Goal: Task Accomplishment & Management: Complete application form

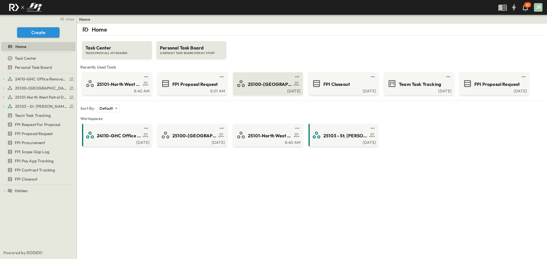
click at [265, 83] on span "25100-[GEOGRAPHIC_DATA]" at bounding box center [270, 84] width 44 height 7
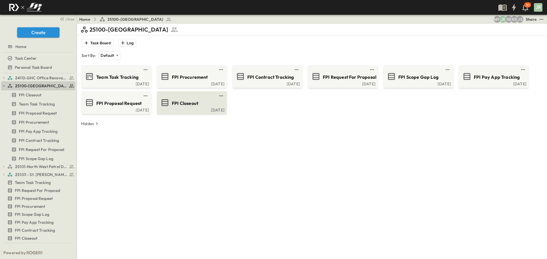
click at [185, 103] on span "FPI Closeout" at bounding box center [185, 103] width 26 height 7
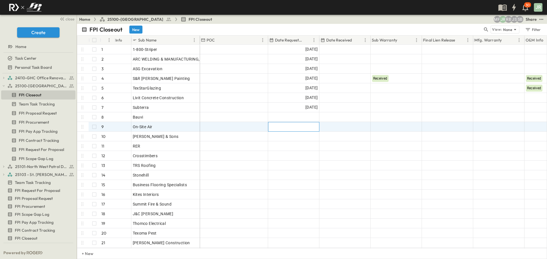
click at [302, 124] on div at bounding box center [293, 126] width 51 height 9
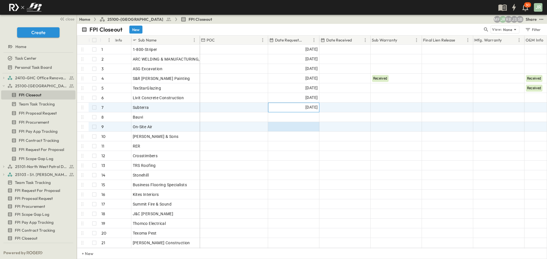
click at [306, 106] on span "[DATE]" at bounding box center [311, 107] width 12 height 7
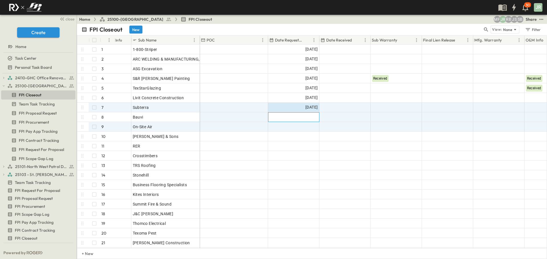
click at [297, 118] on div at bounding box center [293, 117] width 51 height 9
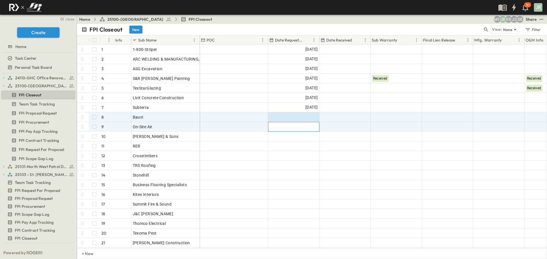
click at [297, 126] on div at bounding box center [293, 126] width 51 height 9
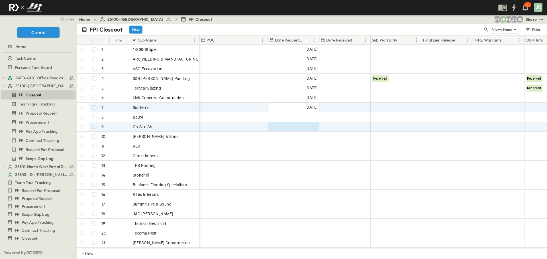
click at [307, 111] on div "[DATE]" at bounding box center [293, 107] width 51 height 9
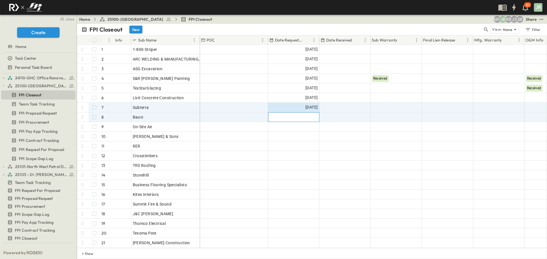
click at [300, 120] on div at bounding box center [293, 117] width 51 height 9
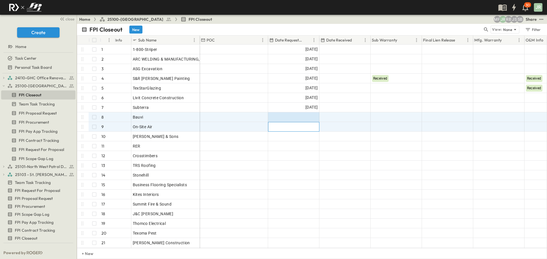
click at [298, 127] on div at bounding box center [293, 126] width 51 height 9
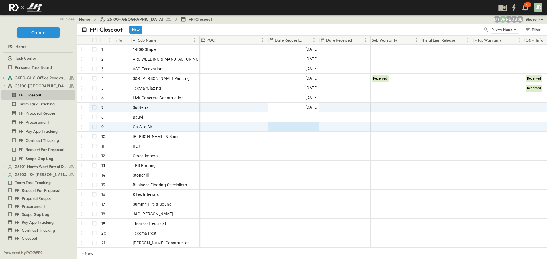
drag, startPoint x: 294, startPoint y: 109, endPoint x: 287, endPoint y: 109, distance: 6.8
click at [294, 109] on div "[DATE]" at bounding box center [293, 107] width 51 height 9
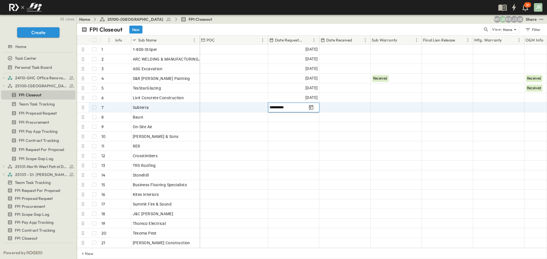
click at [287, 109] on input "**********" at bounding box center [287, 107] width 37 height 5
click at [306, 109] on input "**********" at bounding box center [287, 107] width 37 height 5
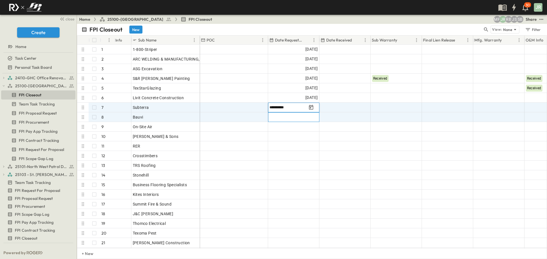
click at [301, 118] on div at bounding box center [293, 117] width 51 height 9
click at [294, 109] on div "[DATE]" at bounding box center [293, 107] width 51 height 9
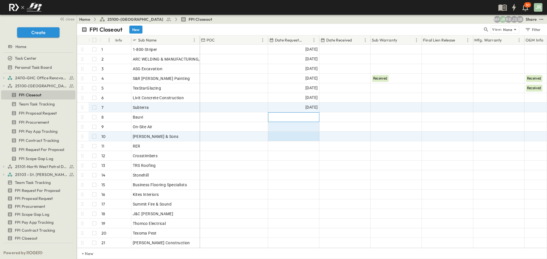
drag, startPoint x: 295, startPoint y: 117, endPoint x: 295, endPoint y: 133, distance: 16.2
click at [295, 133] on div "[DATE] SB [DATE] SB [DATE] SB [DATE] Received Received JR [DATE] Received JR [D…" at bounding box center [422, 161] width 444 height 232
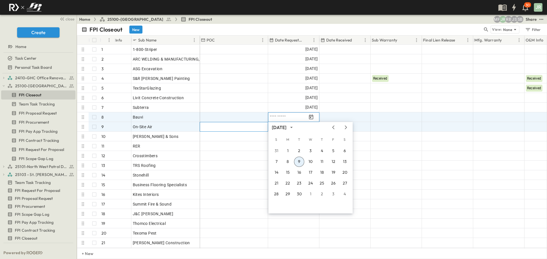
click at [258, 127] on div at bounding box center [234, 126] width 68 height 9
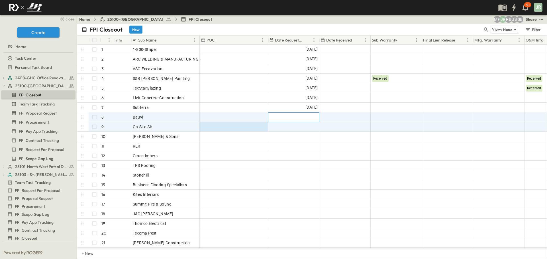
click at [294, 117] on div at bounding box center [293, 117] width 51 height 9
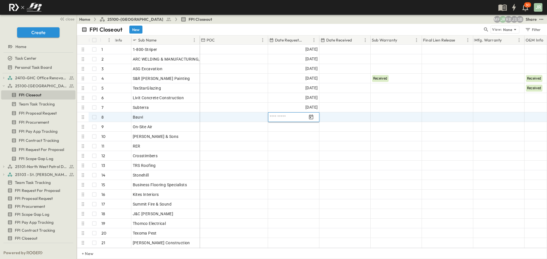
click at [297, 117] on input "text" at bounding box center [287, 117] width 37 height 5
type input "**********"
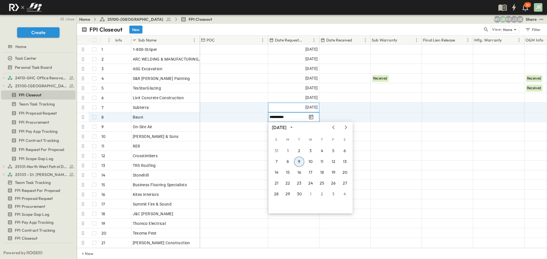
click at [282, 111] on div "[DATE]" at bounding box center [293, 107] width 51 height 9
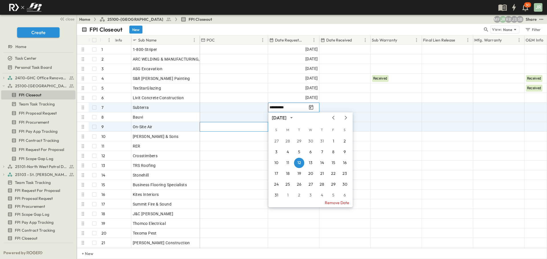
click at [242, 122] on div "**********" at bounding box center [422, 161] width 444 height 232
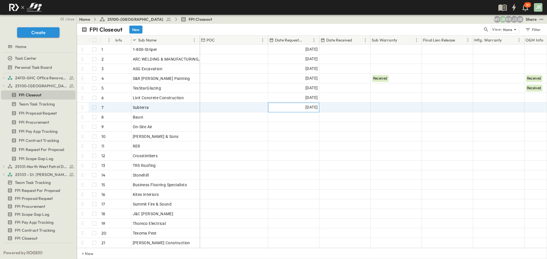
click at [275, 105] on div "[DATE]" at bounding box center [293, 107] width 51 height 9
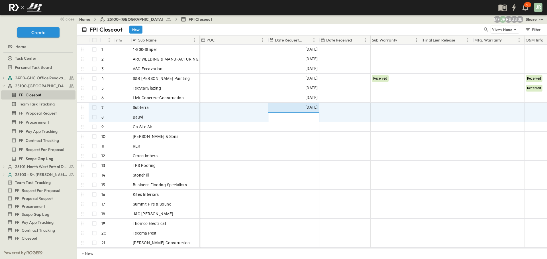
click at [282, 117] on div at bounding box center [293, 117] width 51 height 9
click at [320, 111] on div at bounding box center [345, 107] width 51 height 9
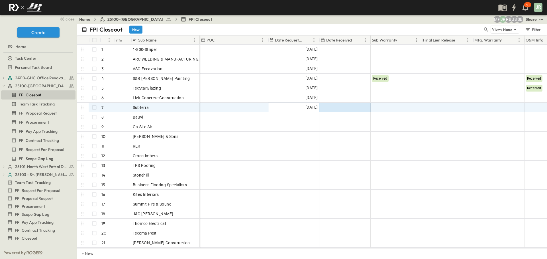
click at [308, 111] on span "[DATE]" at bounding box center [311, 107] width 12 height 7
drag, startPoint x: 279, startPoint y: 94, endPoint x: 283, endPoint y: 106, distance: 12.4
click at [283, 106] on div "[DATE] SB [DATE] SB [DATE] SB [DATE] Received Received JR [DATE] Received JR [D…" at bounding box center [422, 161] width 444 height 232
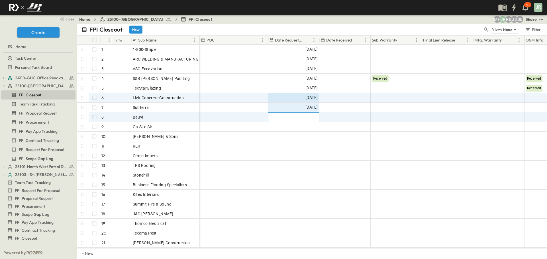
click at [289, 114] on div at bounding box center [293, 117] width 51 height 9
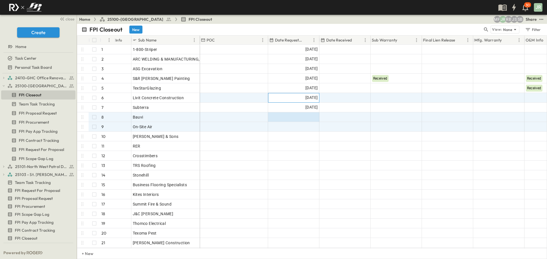
click at [297, 102] on div "[DATE]" at bounding box center [293, 97] width 51 height 9
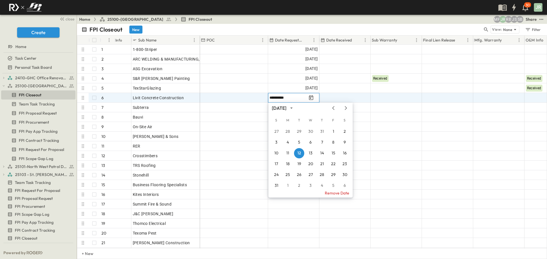
click at [294, 108] on div "[DATE] S M T W T F S 27 28 29 30 31 1 2 3 4 5 6 7 8 9 10 11 12 13 14 15 16 17 1…" at bounding box center [310, 150] width 84 height 95
click at [286, 108] on div "[DATE]" at bounding box center [279, 108] width 15 height 7
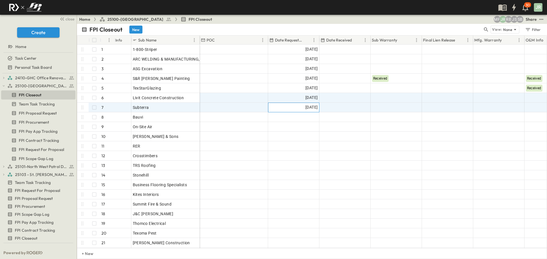
drag, startPoint x: 292, startPoint y: 106, endPoint x: 285, endPoint y: 109, distance: 7.8
click at [292, 106] on div "[DATE]" at bounding box center [293, 107] width 51 height 9
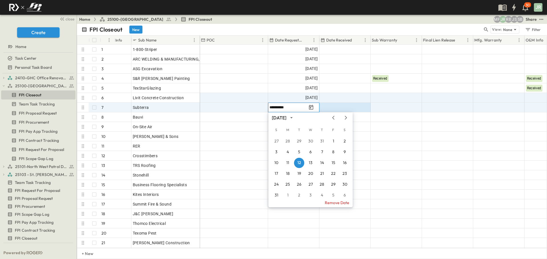
drag, startPoint x: 284, startPoint y: 110, endPoint x: 298, endPoint y: 105, distance: 14.7
click at [295, 108] on input "**********" at bounding box center [287, 107] width 37 height 5
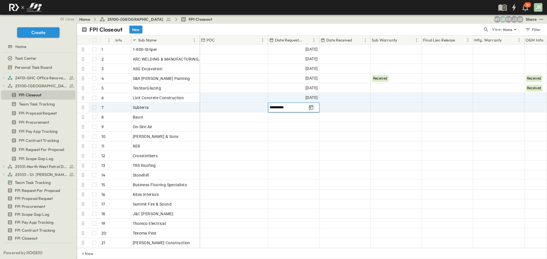
click at [295, 108] on input "**********" at bounding box center [287, 107] width 37 height 5
click at [294, 108] on input "**********" at bounding box center [287, 107] width 37 height 5
click at [294, 109] on input "**********" at bounding box center [287, 107] width 37 height 5
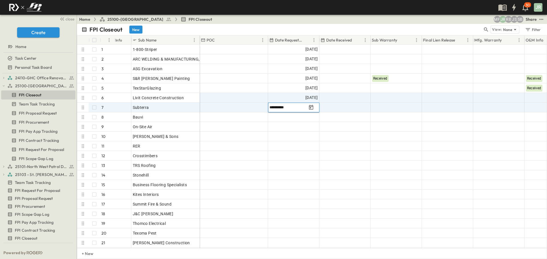
click at [294, 109] on input "**********" at bounding box center [287, 107] width 37 height 5
click at [295, 109] on input "**********" at bounding box center [287, 107] width 37 height 5
drag, startPoint x: 295, startPoint y: 109, endPoint x: 266, endPoint y: 107, distance: 28.5
click at [266, 107] on div "**********" at bounding box center [422, 108] width 444 height 10
drag, startPoint x: 295, startPoint y: 106, endPoint x: 270, endPoint y: 108, distance: 24.8
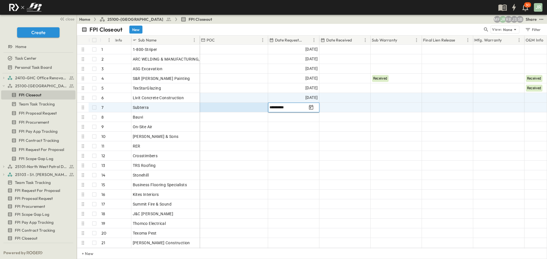
click at [270, 108] on input "**********" at bounding box center [287, 107] width 37 height 5
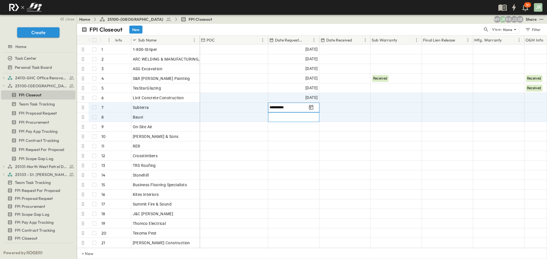
click at [292, 115] on div at bounding box center [293, 117] width 51 height 9
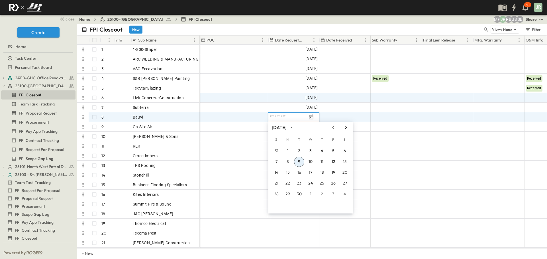
click at [347, 127] on icon "Next month" at bounding box center [345, 127] width 7 height 5
click at [345, 127] on icon "Next month" at bounding box center [345, 127] width 7 height 5
click at [344, 127] on icon "Next month" at bounding box center [345, 127] width 7 height 5
click at [331, 127] on icon "Previous month" at bounding box center [333, 127] width 7 height 5
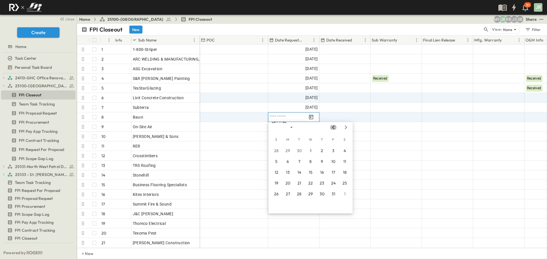
click at [331, 127] on icon "Previous month" at bounding box center [333, 127] width 7 height 5
click at [298, 173] on button "12" at bounding box center [299, 173] width 10 height 10
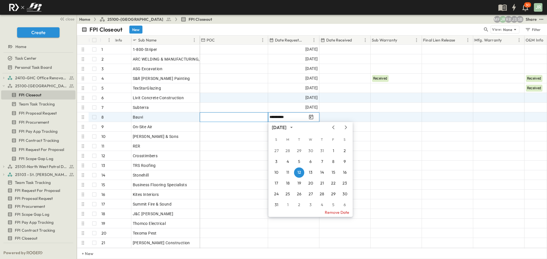
click at [257, 121] on div at bounding box center [234, 117] width 68 height 9
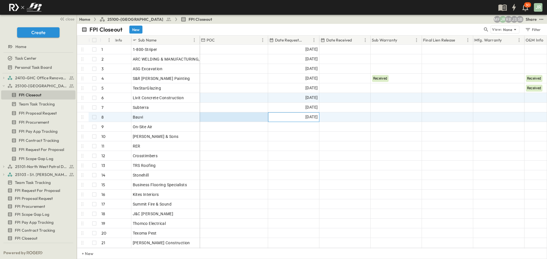
click at [279, 118] on div "[DATE]" at bounding box center [293, 117] width 51 height 9
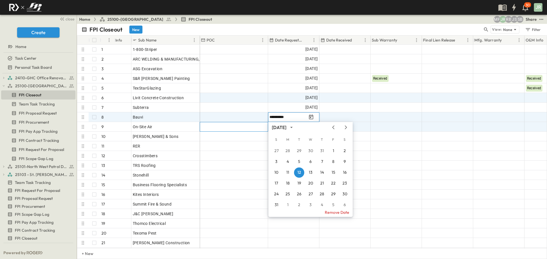
drag, startPoint x: 279, startPoint y: 118, endPoint x: 253, endPoint y: 128, distance: 27.6
click at [253, 128] on div at bounding box center [234, 126] width 68 height 9
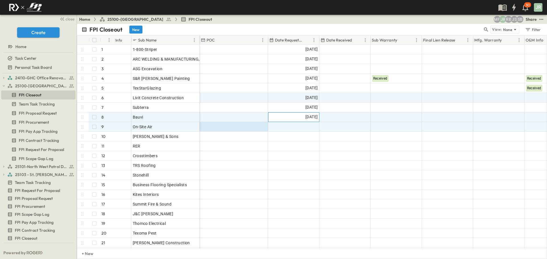
click at [273, 117] on div "[DATE]" at bounding box center [293, 117] width 51 height 9
click at [285, 127] on div at bounding box center [293, 126] width 51 height 9
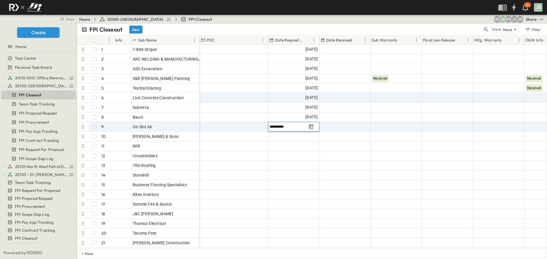
type input "**********"
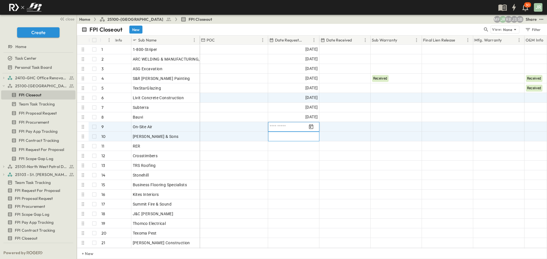
click at [301, 137] on div at bounding box center [293, 136] width 51 height 9
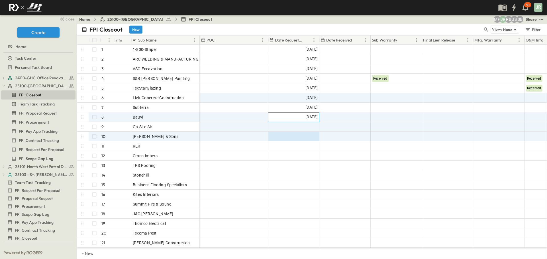
click at [316, 120] on span "[DATE]" at bounding box center [311, 117] width 12 height 7
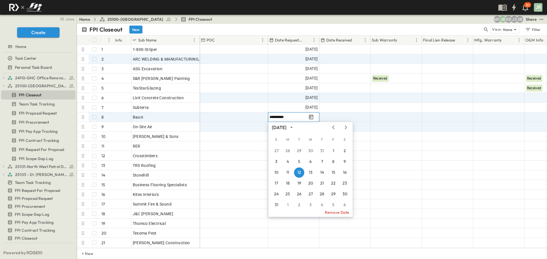
click at [289, 43] on div "Date Requested" at bounding box center [289, 40] width 41 height 9
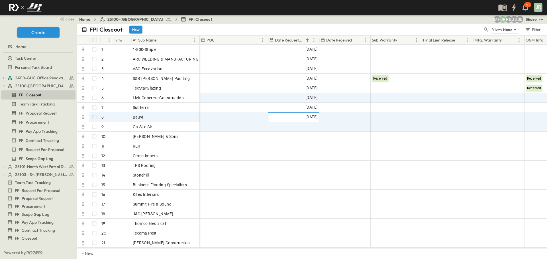
drag, startPoint x: 284, startPoint y: 115, endPoint x: 288, endPoint y: 120, distance: 6.2
click at [288, 120] on div "[DATE]" at bounding box center [293, 117] width 51 height 9
click at [291, 129] on div at bounding box center [293, 126] width 51 height 9
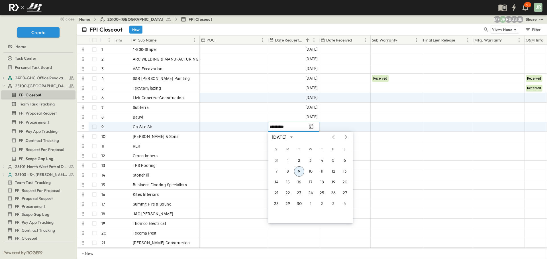
type input "**********"
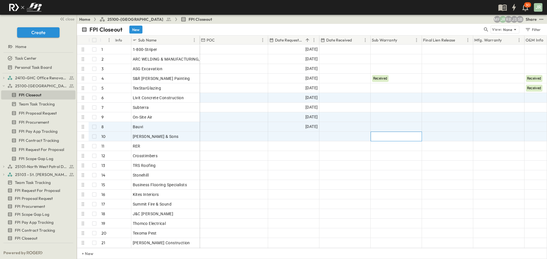
click at [390, 135] on div at bounding box center [396, 136] width 51 height 9
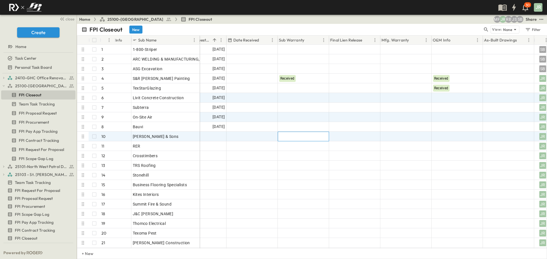
scroll to position [0, 102]
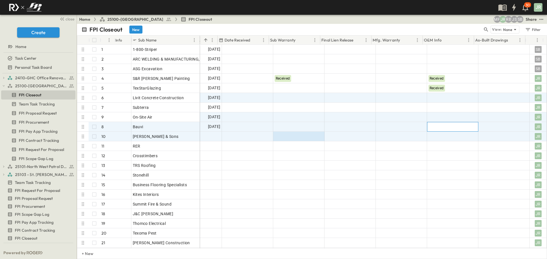
click at [436, 125] on div at bounding box center [452, 126] width 51 height 9
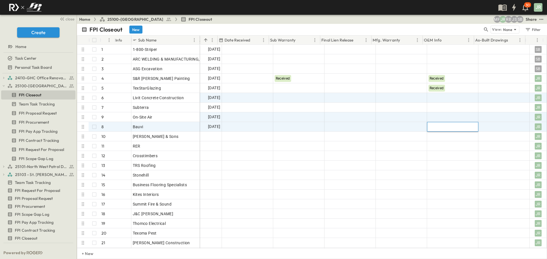
click at [436, 125] on div at bounding box center [452, 127] width 51 height 10
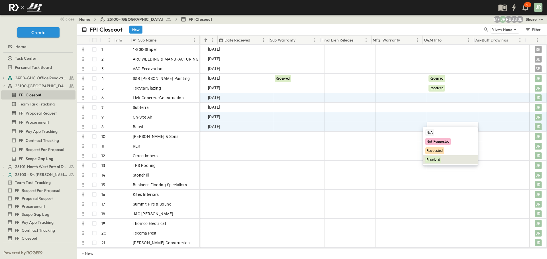
click at [436, 159] on span "Received" at bounding box center [433, 160] width 14 height 4
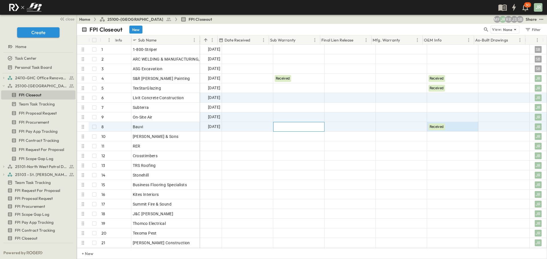
click at [292, 124] on div at bounding box center [298, 126] width 51 height 9
click at [281, 159] on span "Received" at bounding box center [280, 160] width 14 height 4
